Goal: Information Seeking & Learning: Learn about a topic

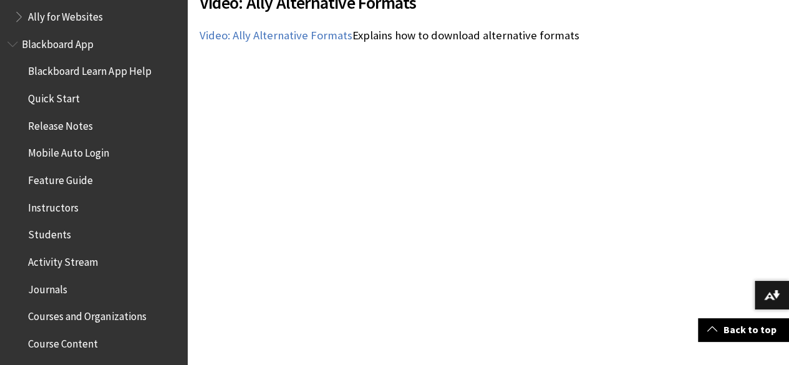
scroll to position [407, 0]
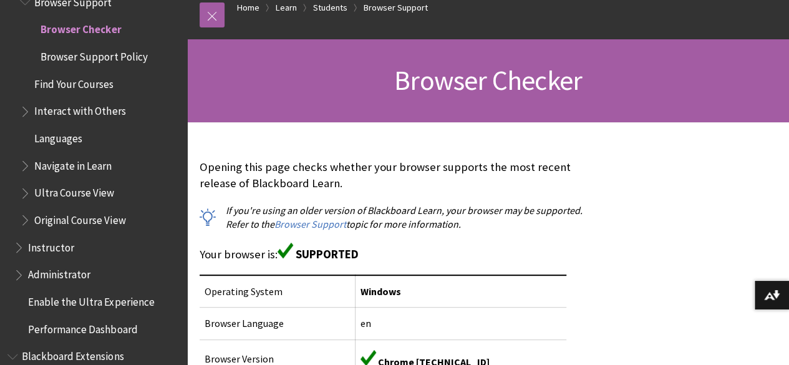
scroll to position [151, 0]
